Goal: Navigation & Orientation: Find specific page/section

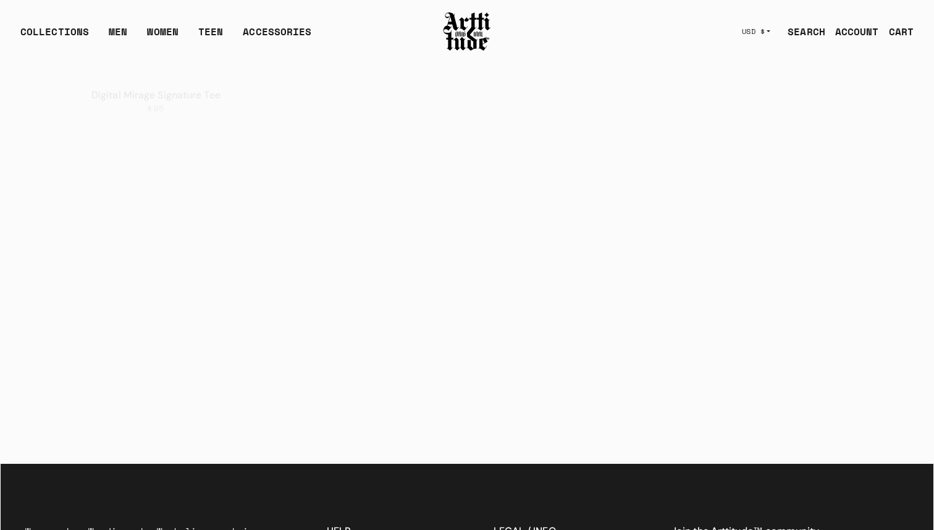
scroll to position [2541, 0]
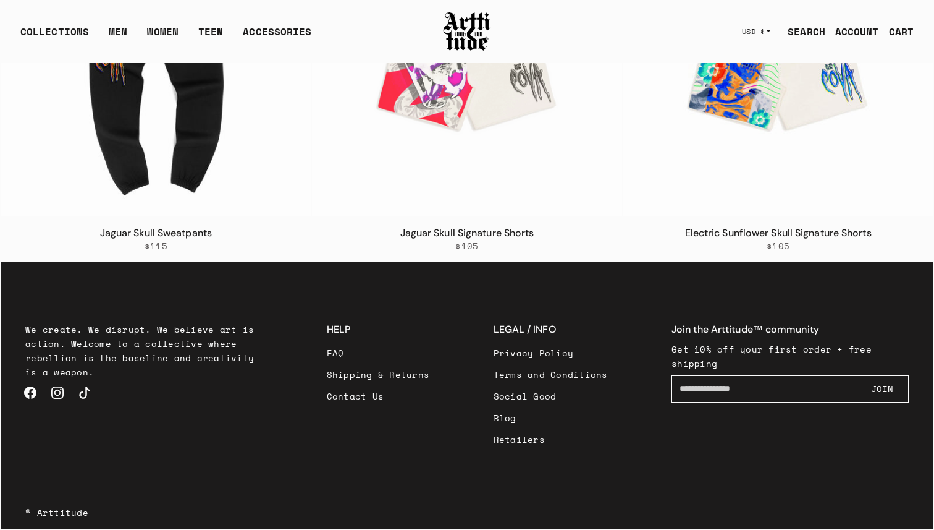
click at [118, 332] on p "We create. We disrupt. We believe art is action. Welcome to a collective where …" at bounding box center [143, 350] width 237 height 57
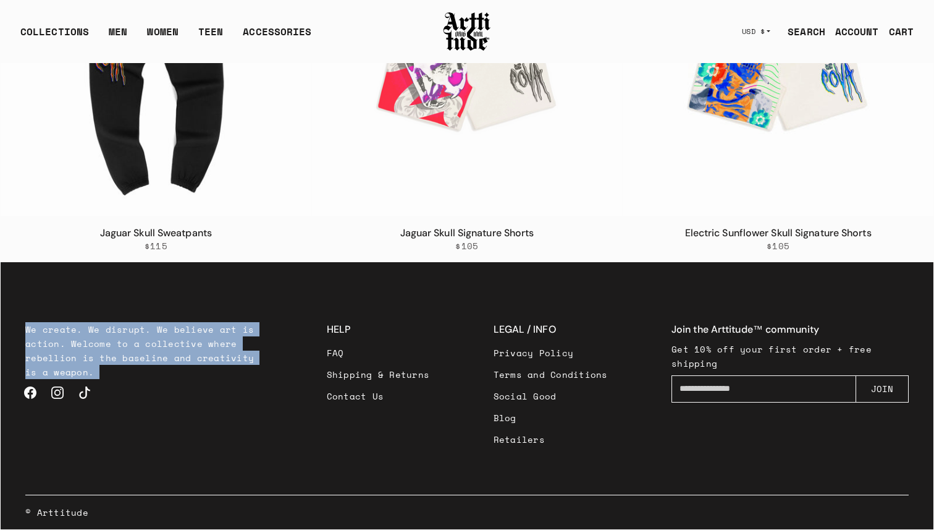
click at [118, 332] on p "We create. We disrupt. We believe art is action. Welcome to a collective where …" at bounding box center [143, 350] width 237 height 57
copy div "We create. We disrupt. We believe art is action. Welcome to a collective where …"
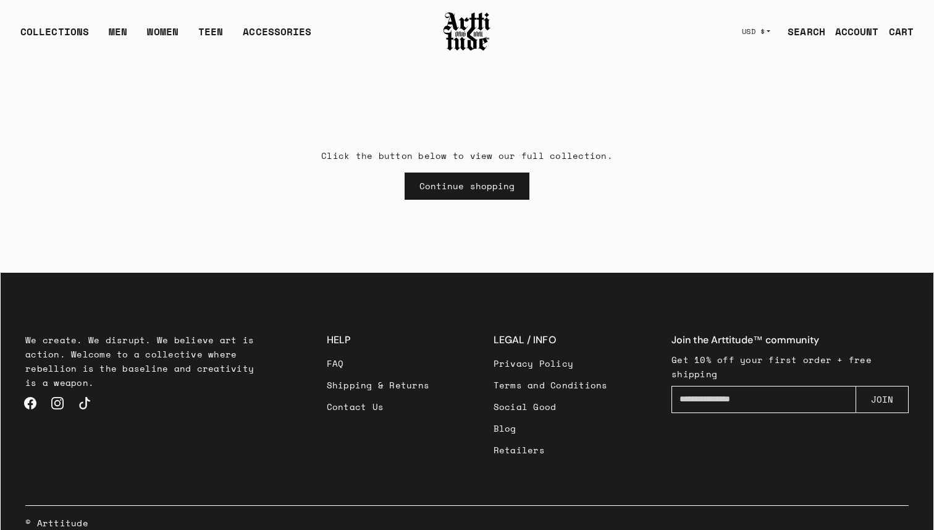
scroll to position [44, 0]
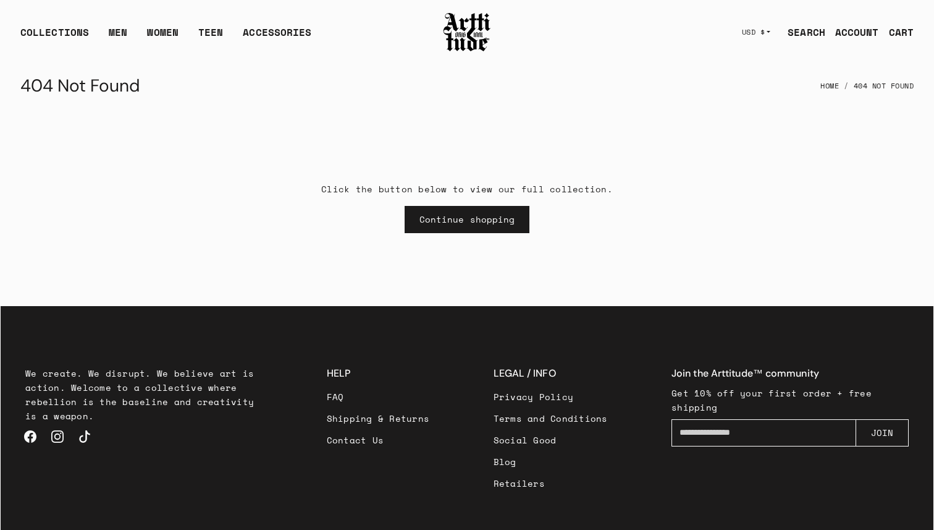
scroll to position [44, 0]
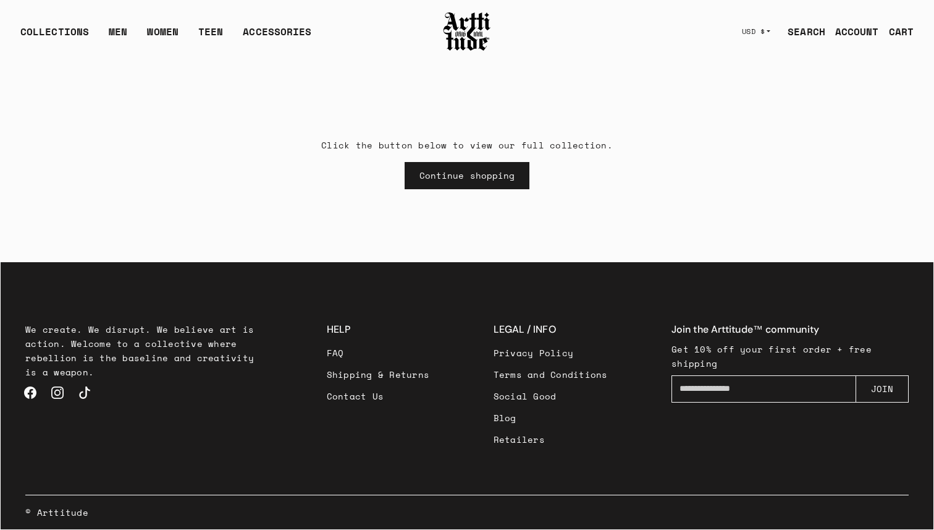
click at [537, 355] on link "Privacy Policy" at bounding box center [551, 353] width 114 height 22
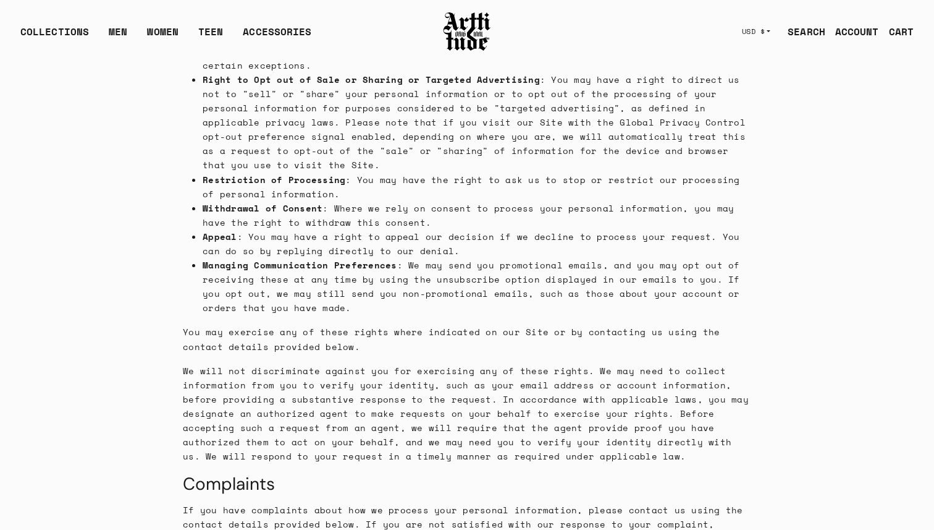
scroll to position [4145, 0]
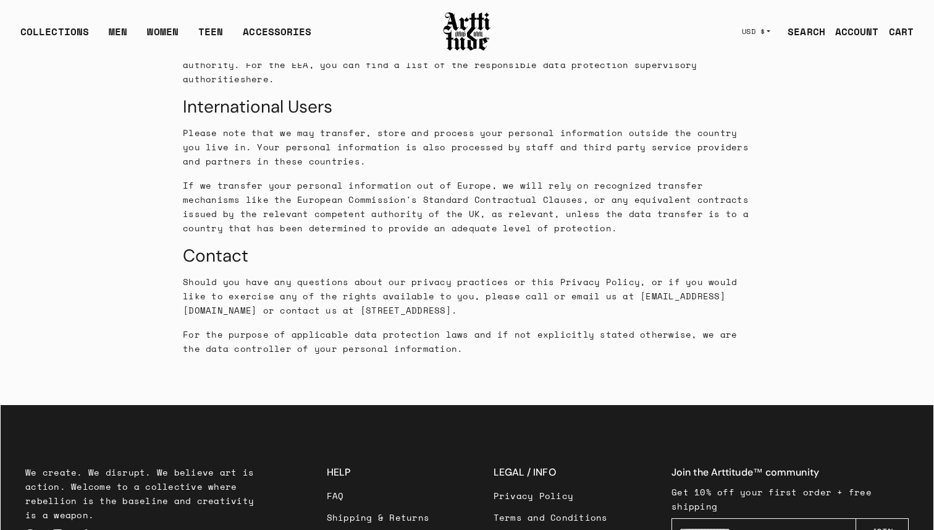
click at [386, 506] on link "Shipping & Returns" at bounding box center [378, 517] width 103 height 22
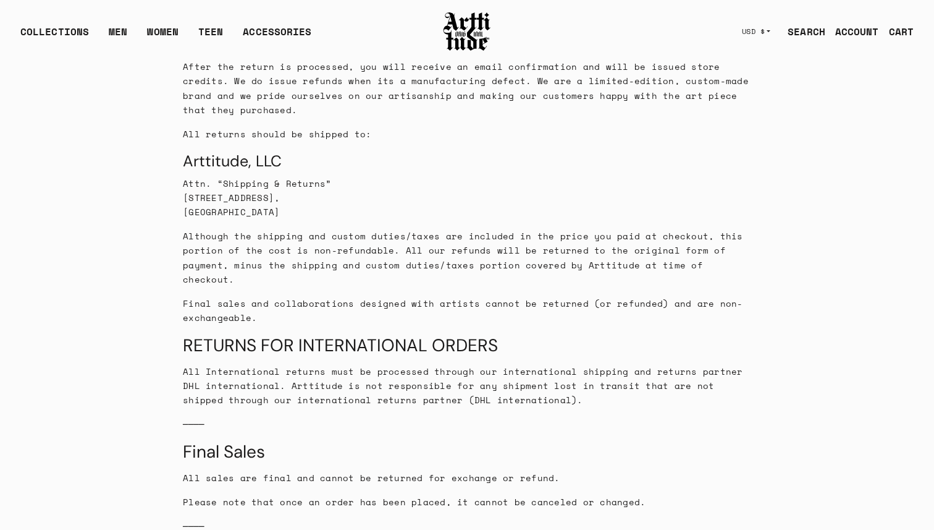
scroll to position [2039, 0]
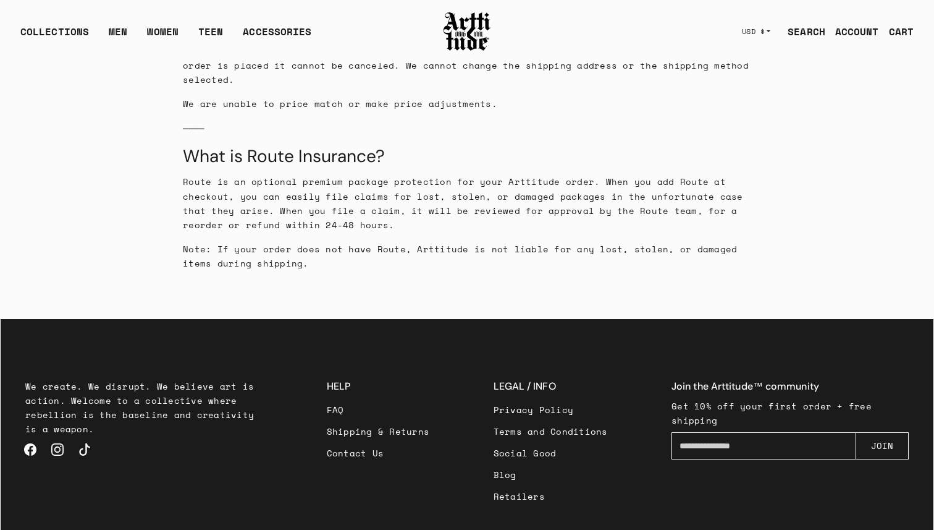
click at [537, 399] on link "Privacy Policy" at bounding box center [551, 410] width 114 height 22
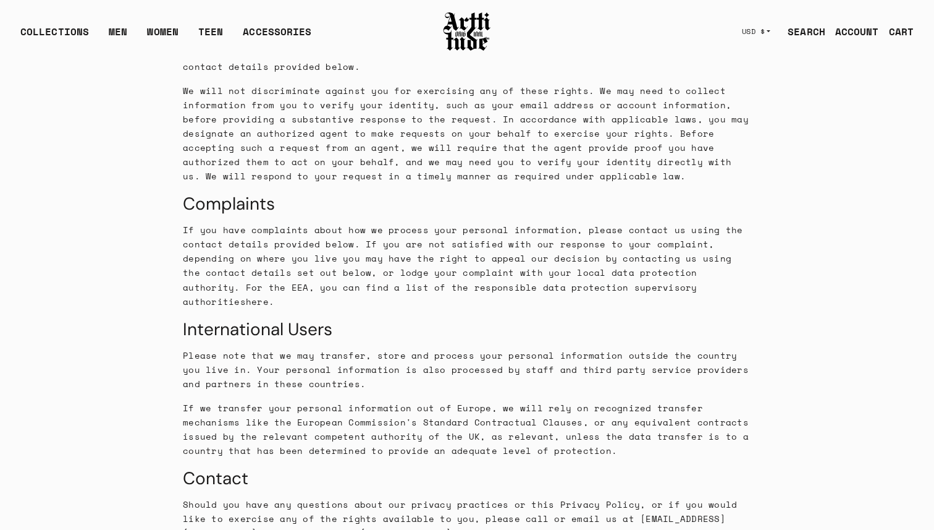
scroll to position [4145, 0]
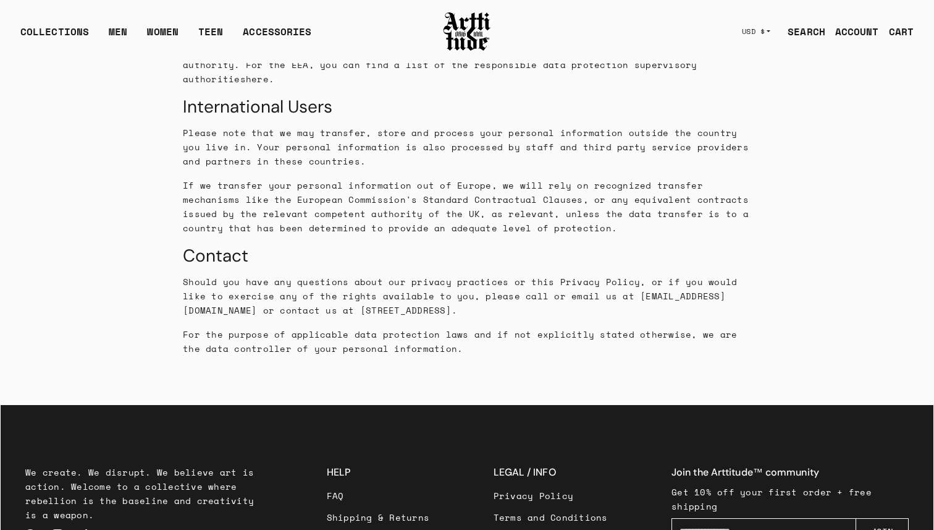
click at [556, 506] on link "Terms and Conditions" at bounding box center [551, 517] width 114 height 22
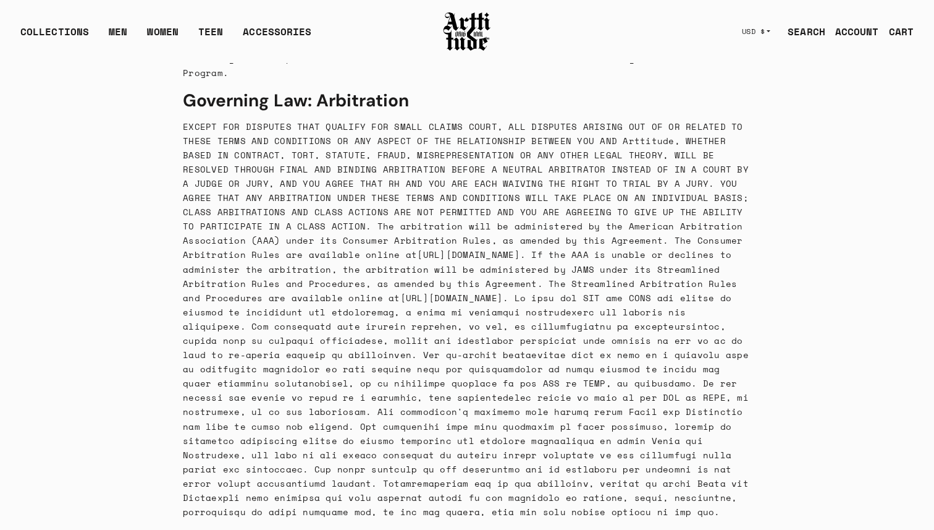
scroll to position [8149, 0]
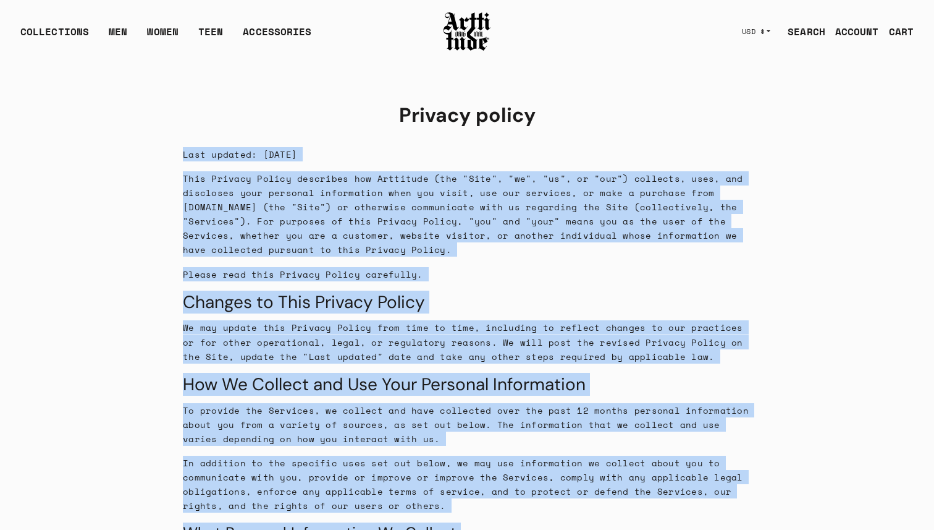
drag, startPoint x: 434, startPoint y: 206, endPoint x: 182, endPoint y: 147, distance: 258.4
copy div "Last updated: [DATE] This Privacy Policy describes how Arttitude (the "Site", "…"
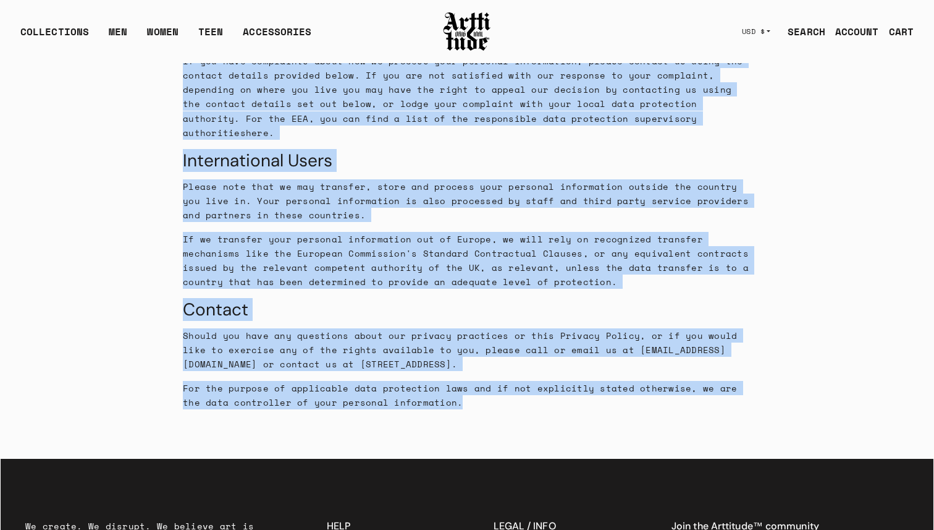
scroll to position [4145, 0]
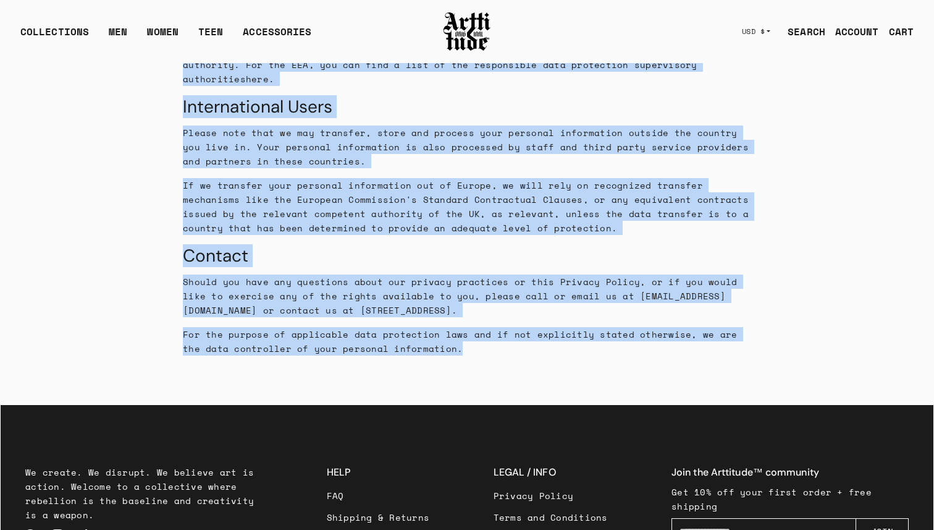
click at [530, 506] on link "Terms and Conditions" at bounding box center [551, 517] width 114 height 22
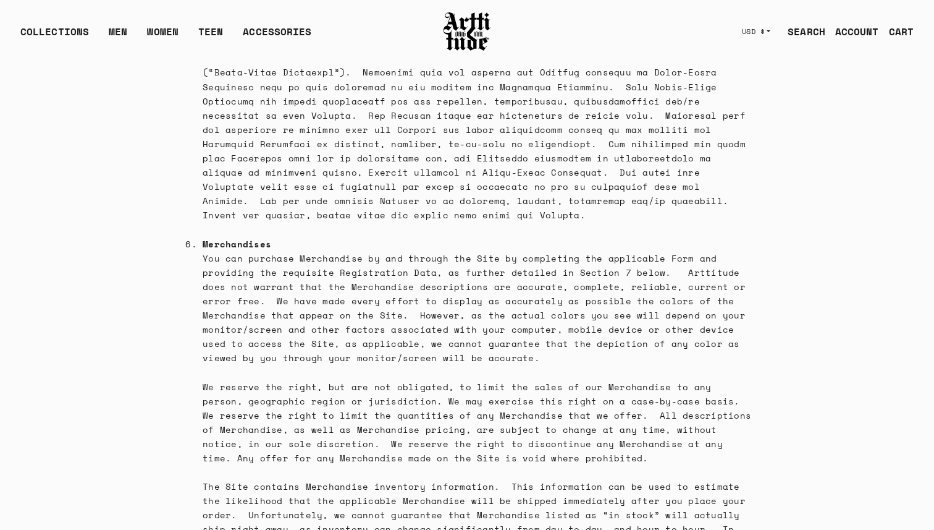
scroll to position [2277, 0]
